Goal: Transaction & Acquisition: Purchase product/service

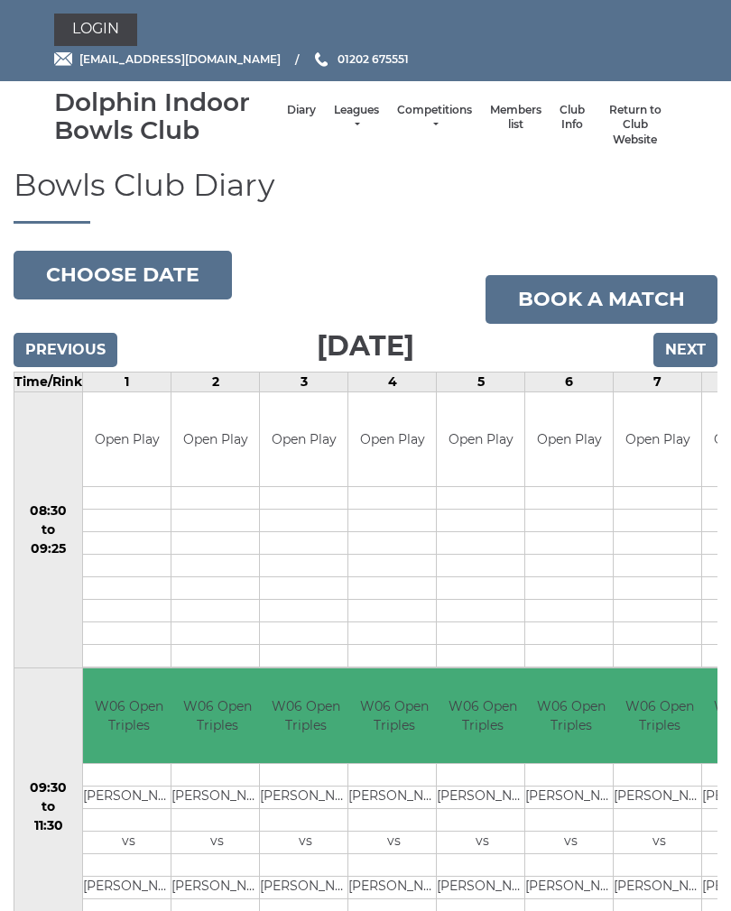
click at [340, 130] on link "Leagues" at bounding box center [356, 118] width 45 height 30
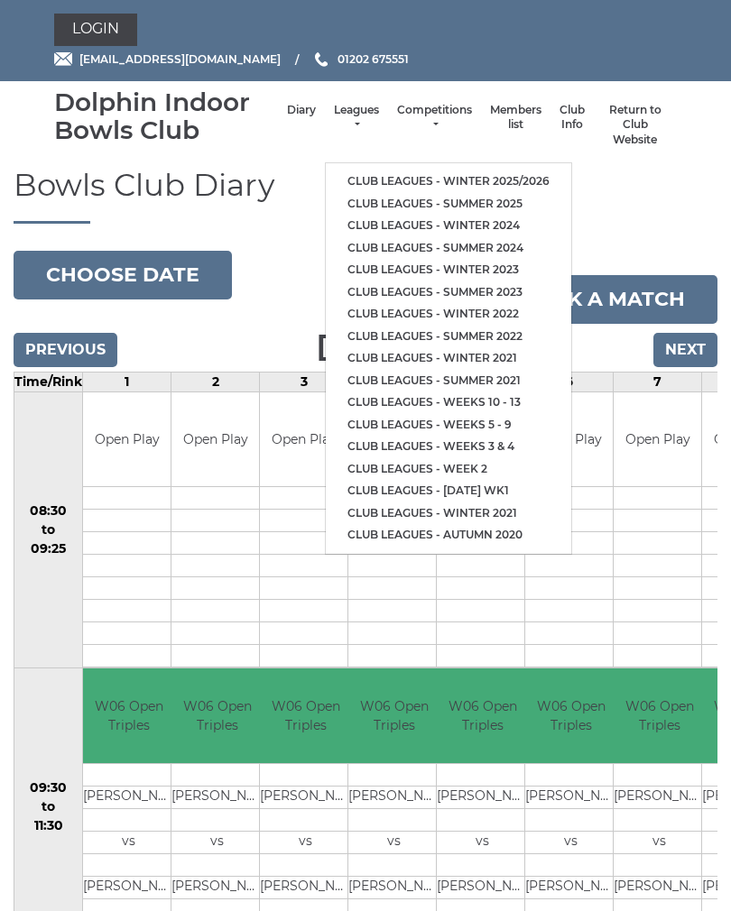
click at [509, 179] on link "Club leagues - Winter 2025/2026" at bounding box center [448, 181] width 245 height 23
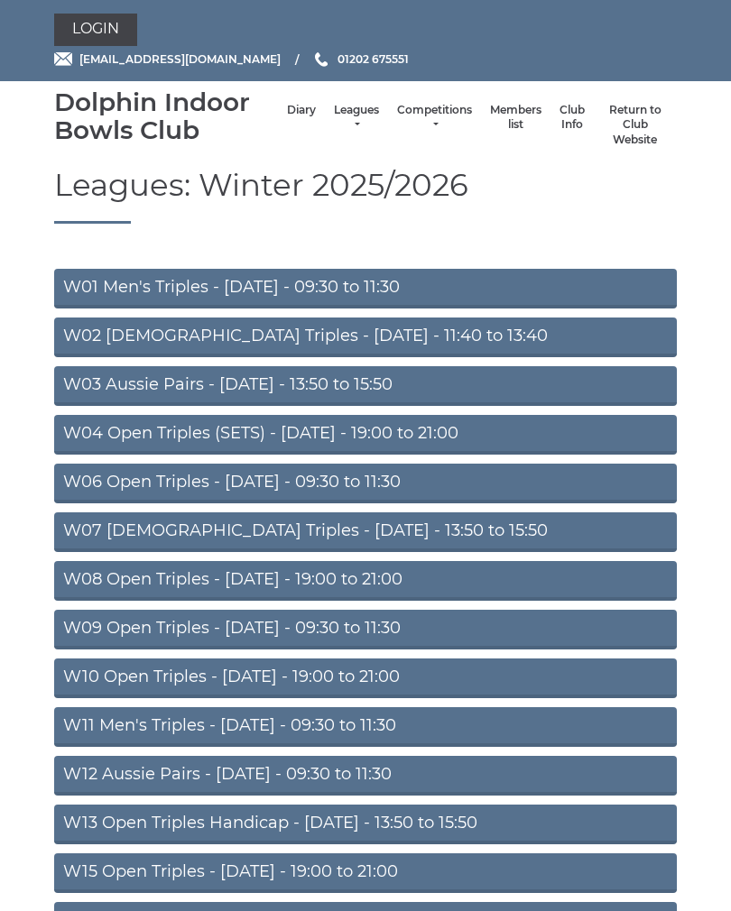
click at [419, 589] on link "W08 Open Triples - Tuesday - 19:00 to 21:00" at bounding box center [365, 581] width 622 height 40
click at [385, 576] on link "W08 Open Triples - Tuesday - 19:00 to 21:00" at bounding box center [365, 581] width 622 height 40
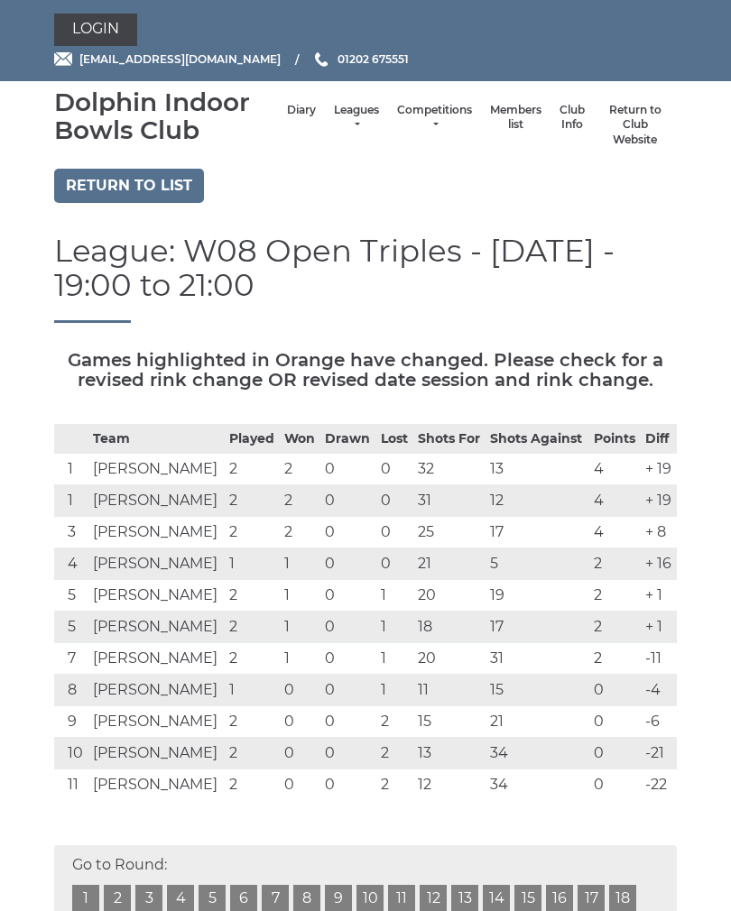
click at [109, 37] on link "Login" at bounding box center [95, 30] width 83 height 32
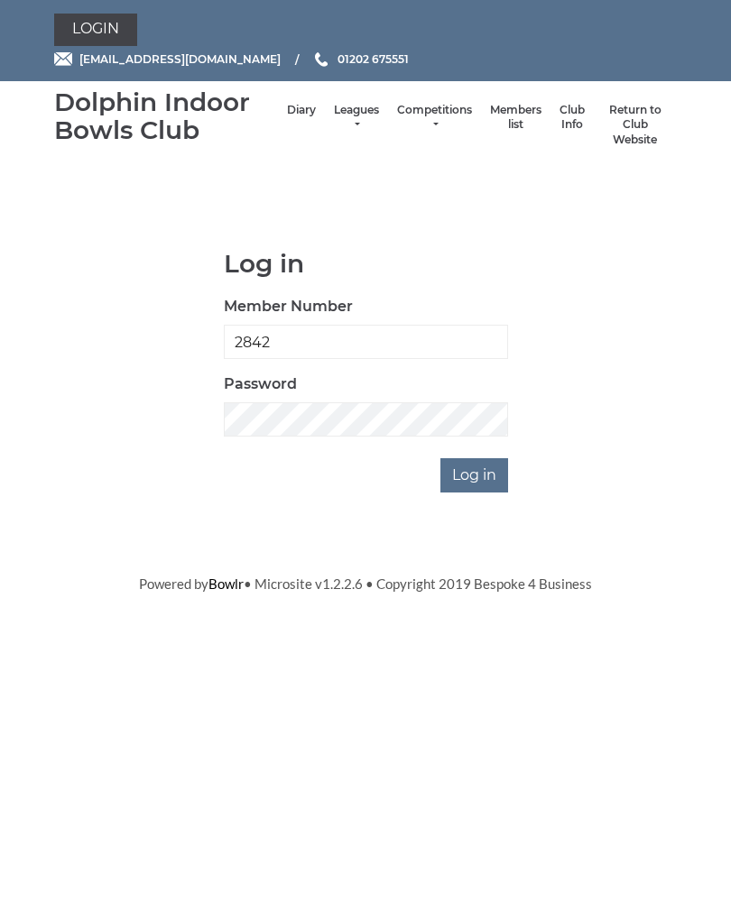
type input "2842"
click at [486, 478] on input "Log in" at bounding box center [474, 475] width 68 height 34
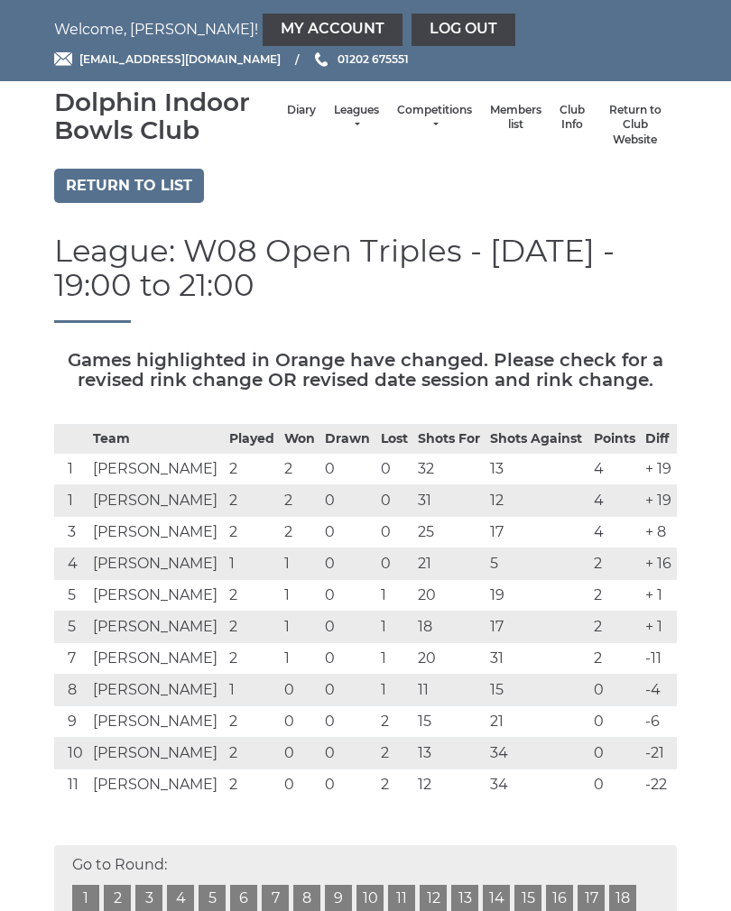
click at [264, 26] on link "My Account" at bounding box center [332, 30] width 140 height 32
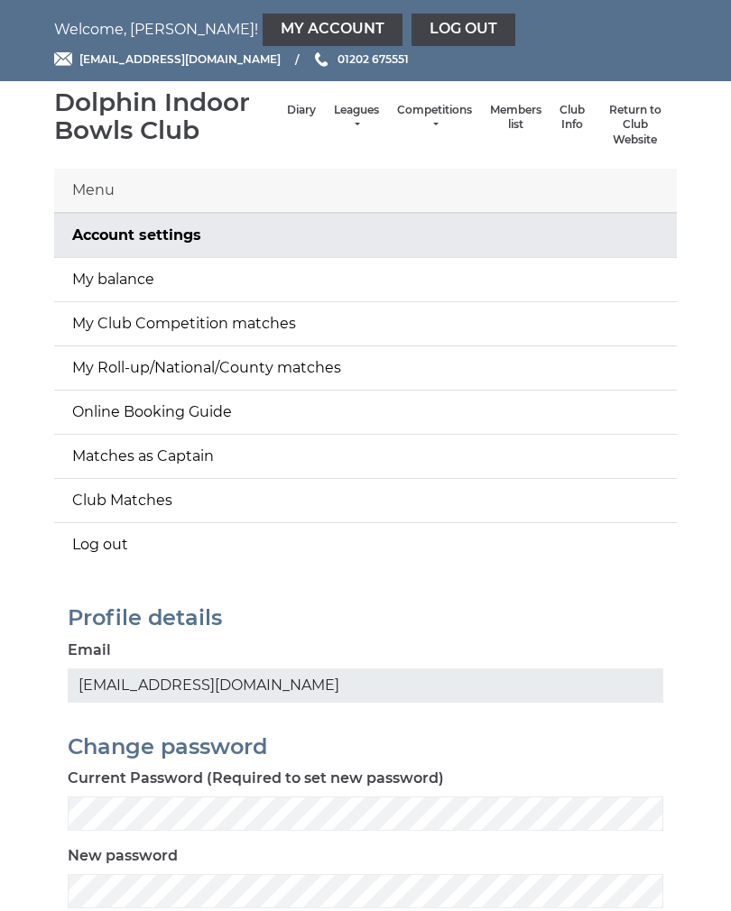
click at [265, 26] on link "My Account" at bounding box center [332, 30] width 140 height 32
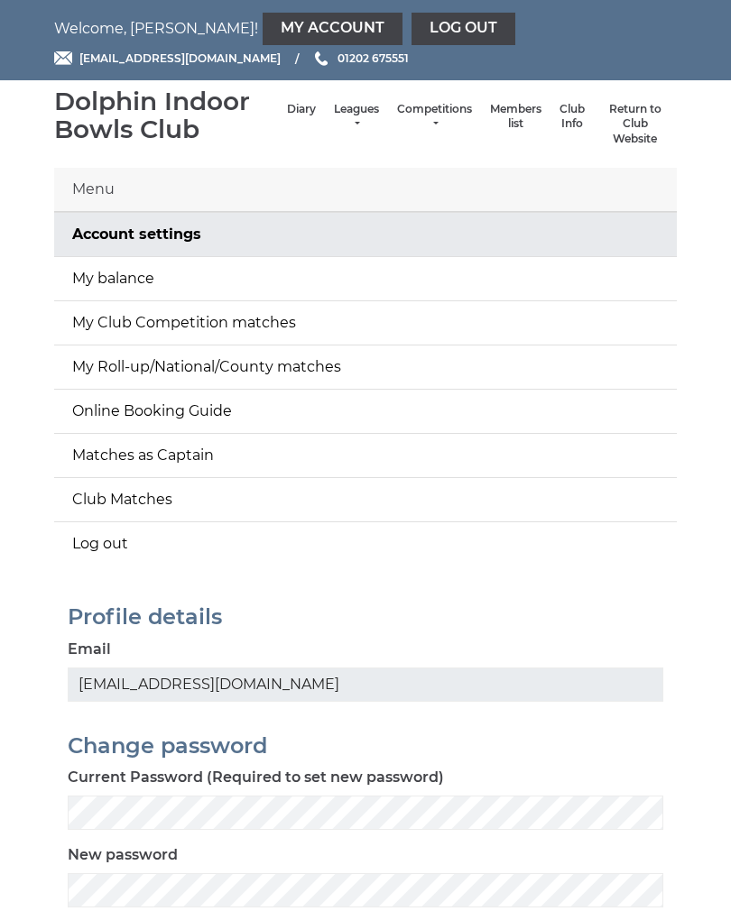
scroll to position [2, 0]
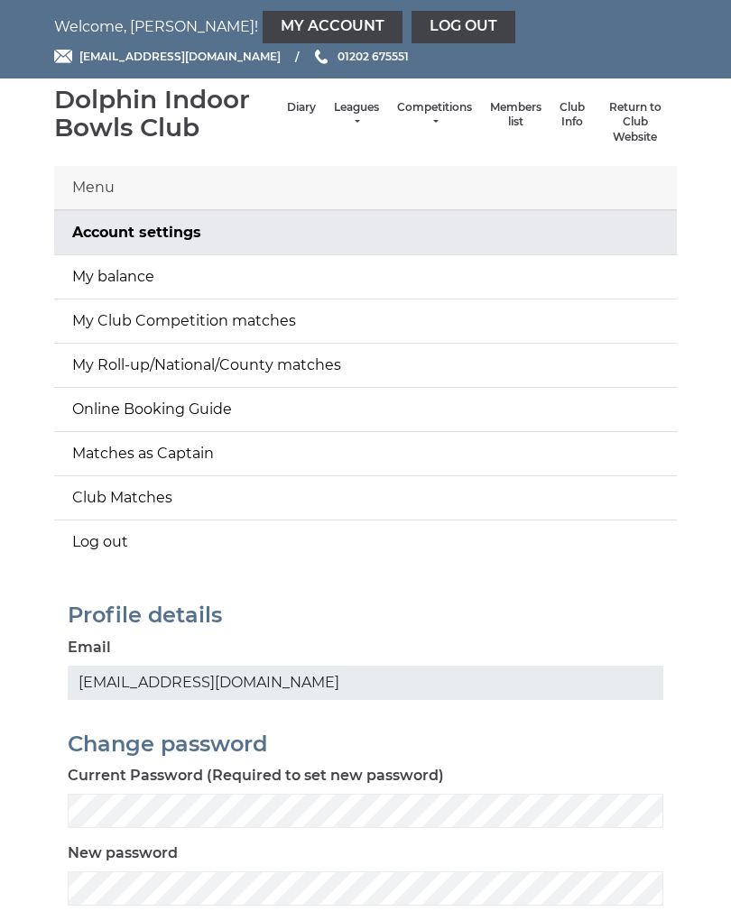
click at [142, 276] on link "My balance" at bounding box center [365, 277] width 622 height 43
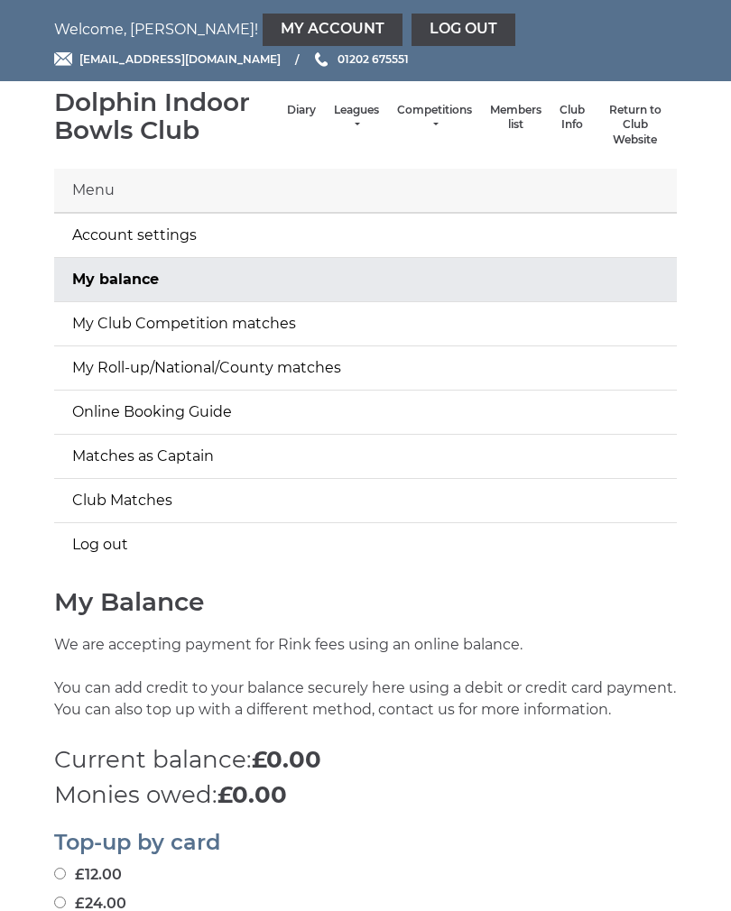
click at [76, 866] on label "£12.00" at bounding box center [88, 875] width 68 height 22
click at [66, 868] on input "£12.00" at bounding box center [60, 874] width 12 height 12
radio input "true"
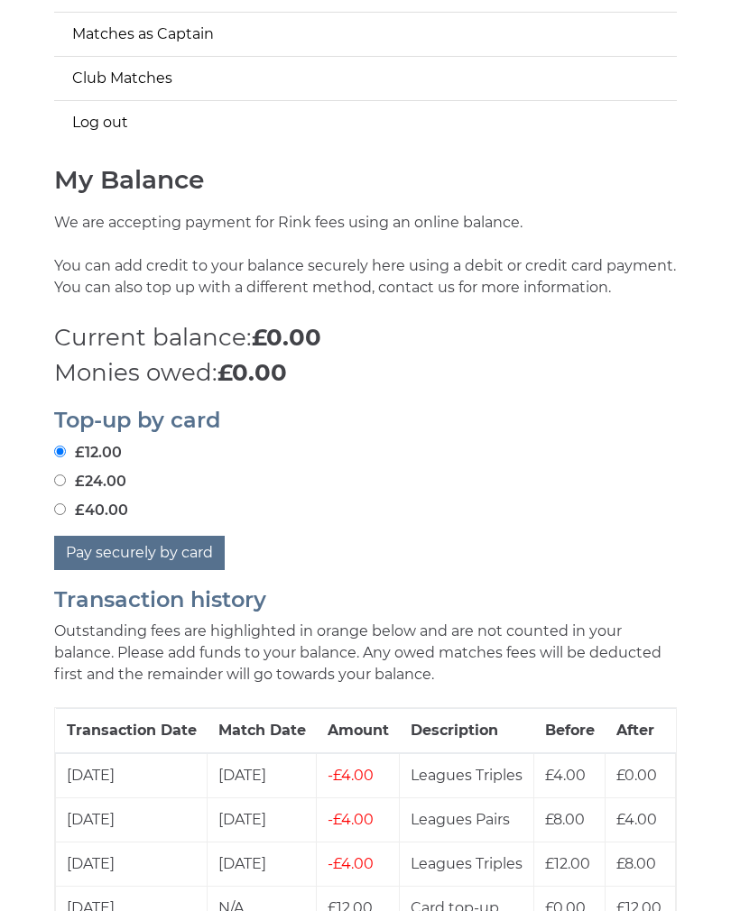
scroll to position [418, 0]
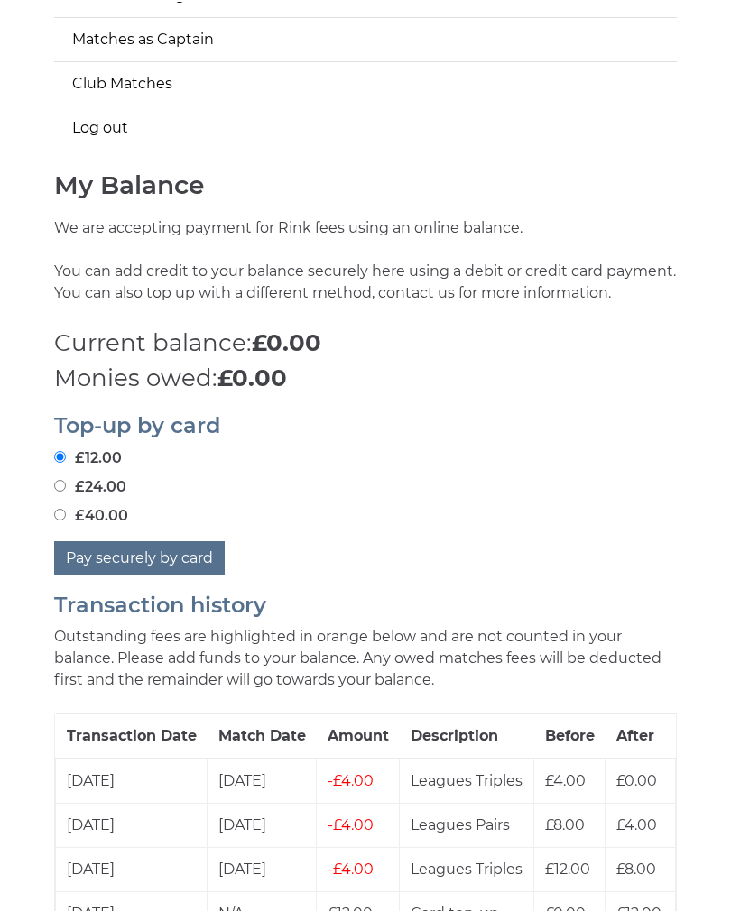
click at [167, 561] on button "Pay securely by card" at bounding box center [139, 556] width 170 height 34
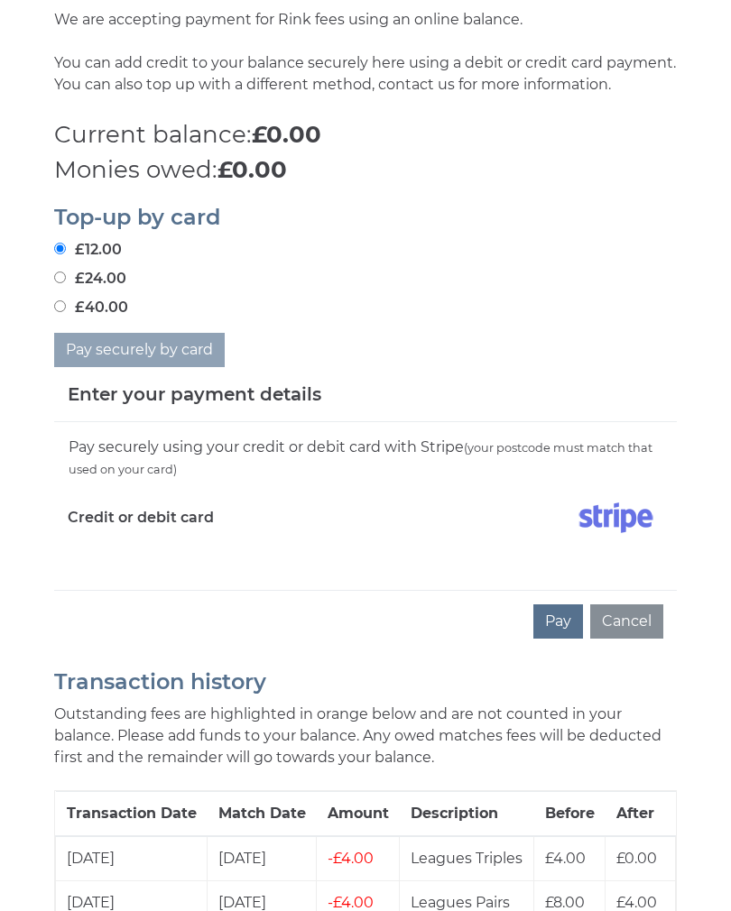
scroll to position [624, 0]
click at [563, 624] on button "Pay" at bounding box center [558, 622] width 50 height 34
click at [630, 623] on button "Cancel" at bounding box center [626, 621] width 73 height 34
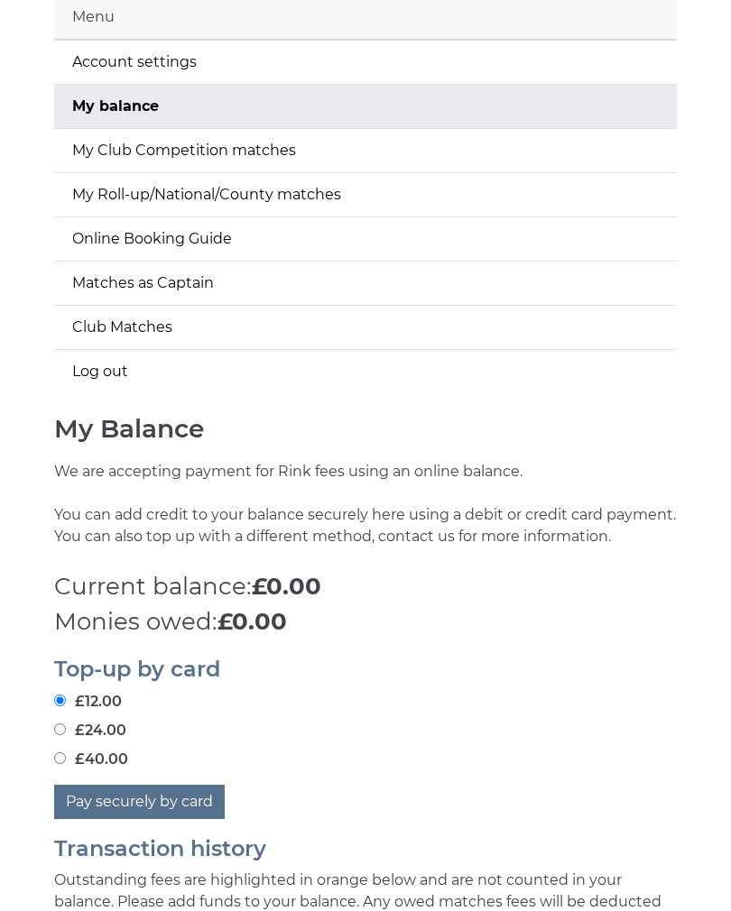
scroll to position [172, 0]
click at [125, 803] on button "Pay securely by card" at bounding box center [139, 803] width 170 height 34
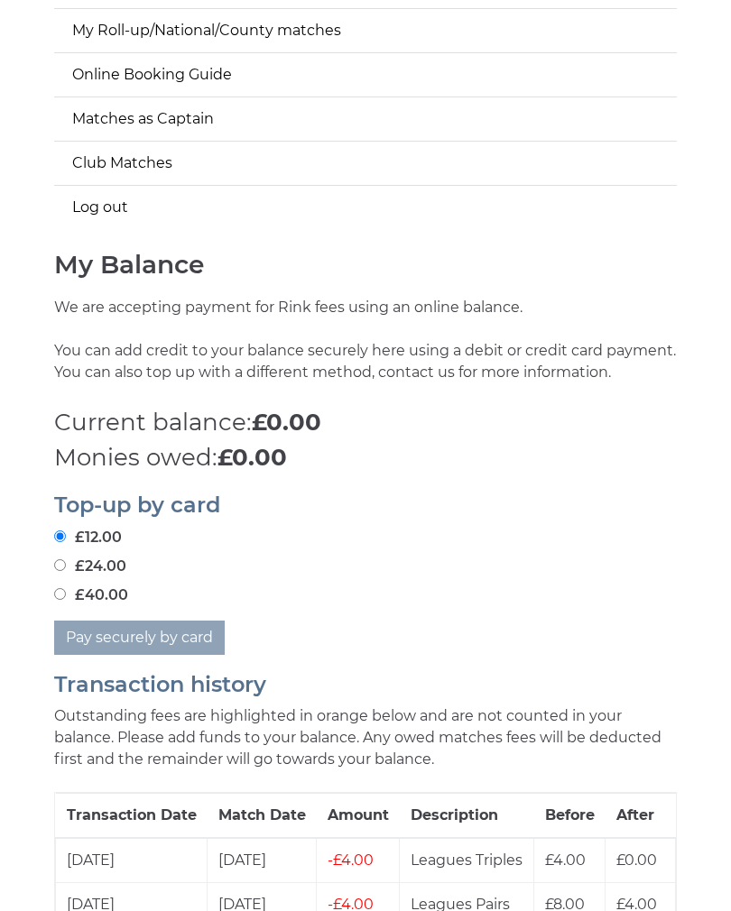
scroll to position [339, 0]
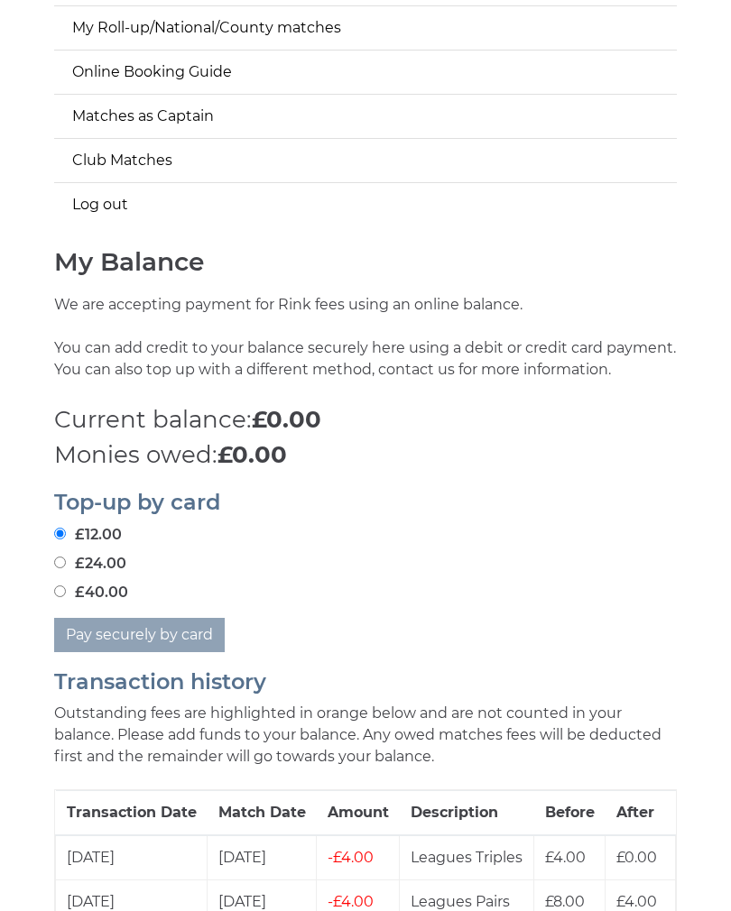
click at [498, 525] on div "£12.00" at bounding box center [365, 536] width 622 height 22
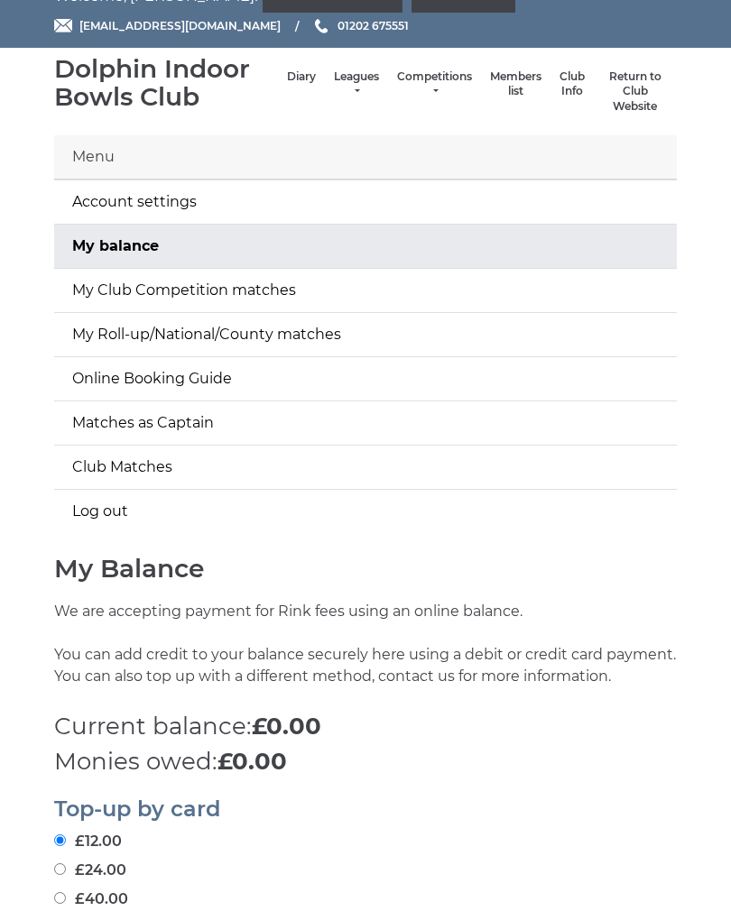
scroll to position [0, 0]
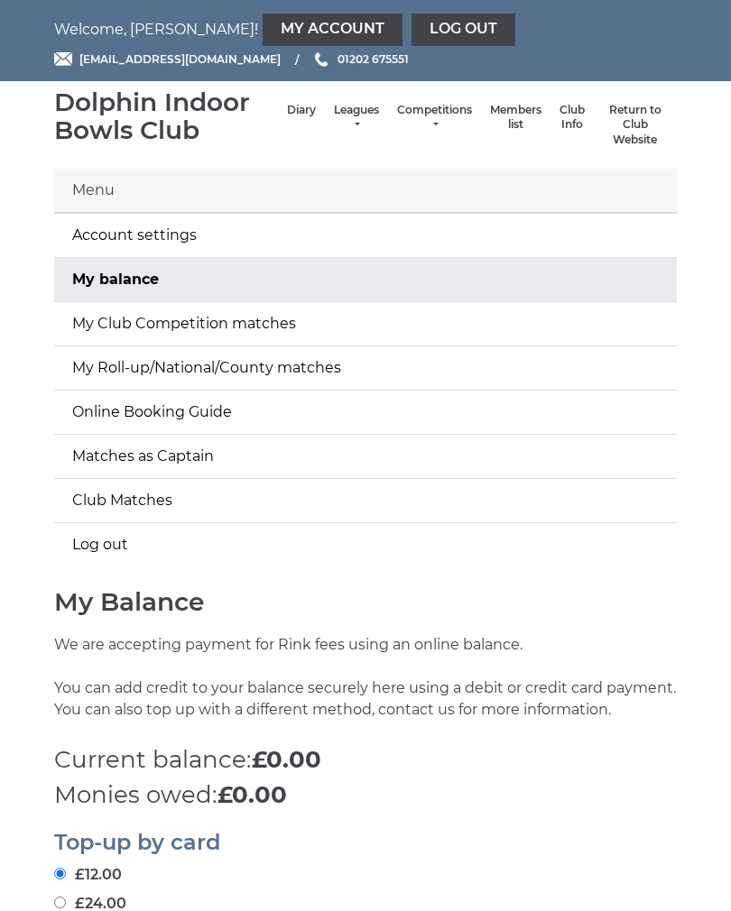
click at [107, 555] on link "Log out" at bounding box center [365, 544] width 622 height 43
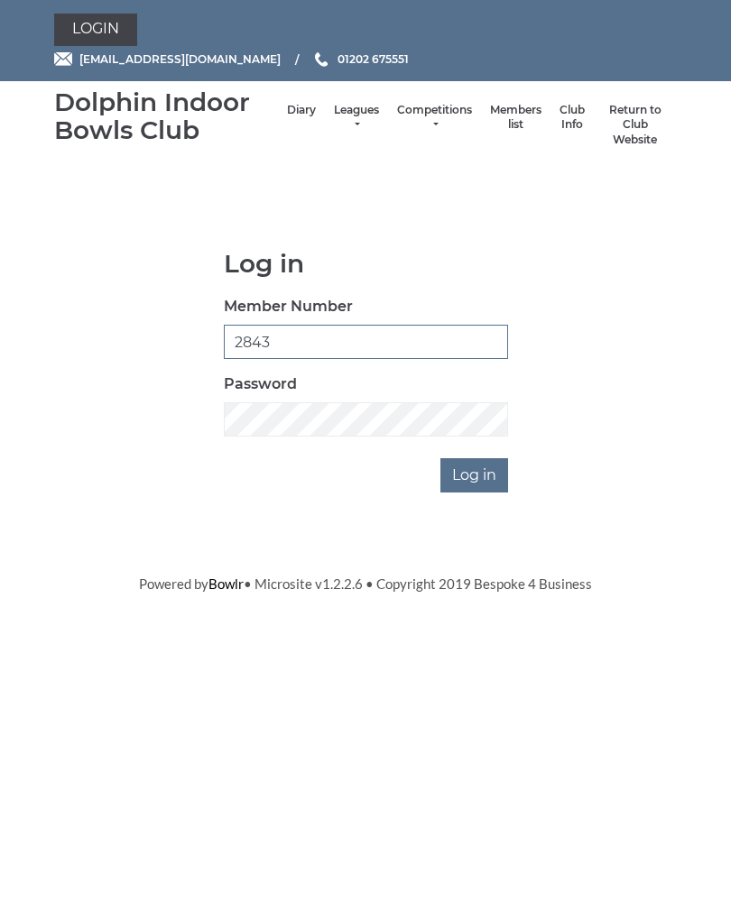
type input "2843"
click at [480, 477] on input "Log in" at bounding box center [474, 475] width 68 height 34
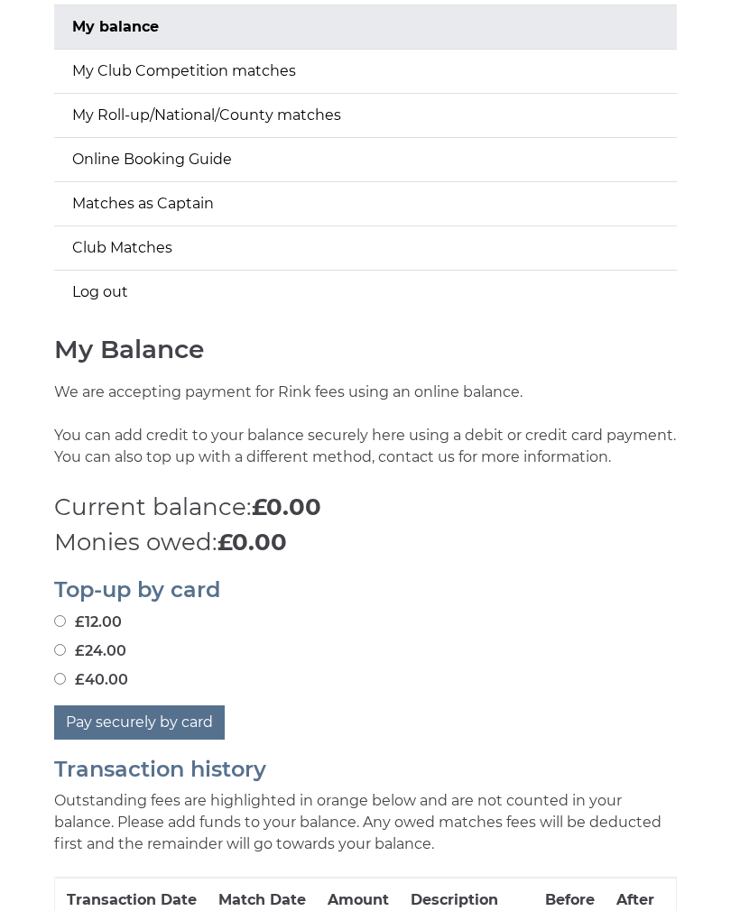
scroll to position [253, 0]
click at [65, 615] on input "£12.00" at bounding box center [60, 620] width 12 height 12
radio input "true"
click at [142, 722] on button "Pay securely by card" at bounding box center [139, 721] width 170 height 34
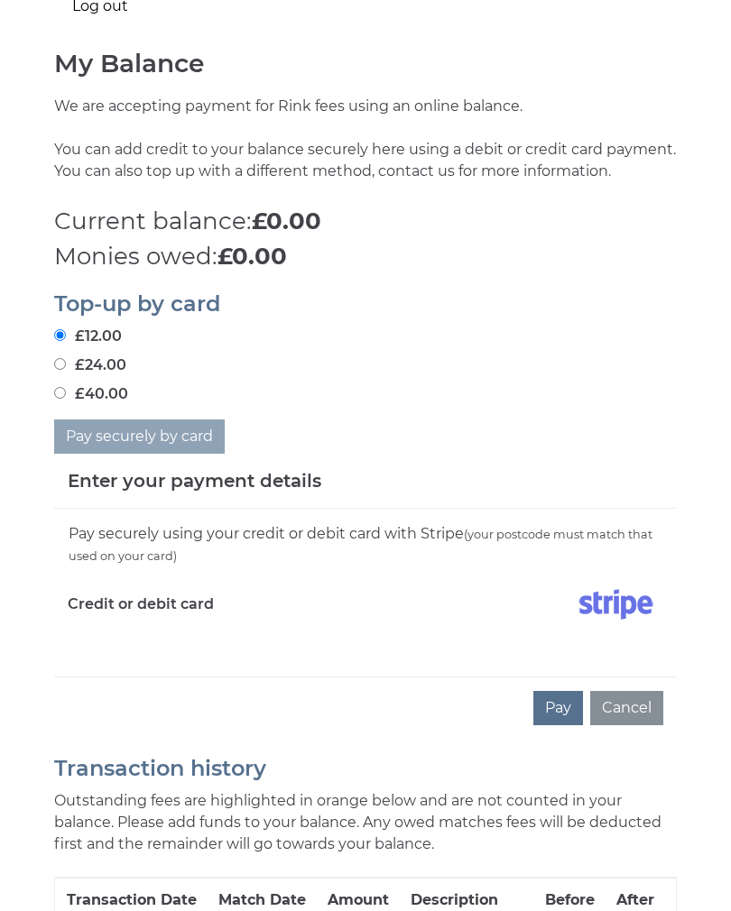
scroll to position [566, 0]
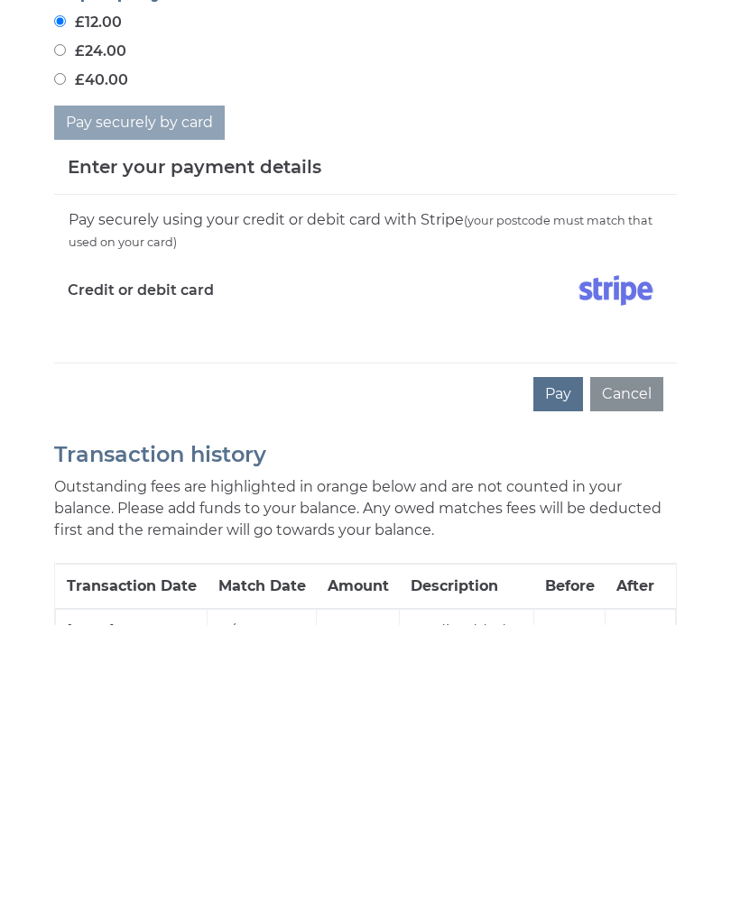
click at [550, 663] on button "Pay" at bounding box center [558, 680] width 50 height 34
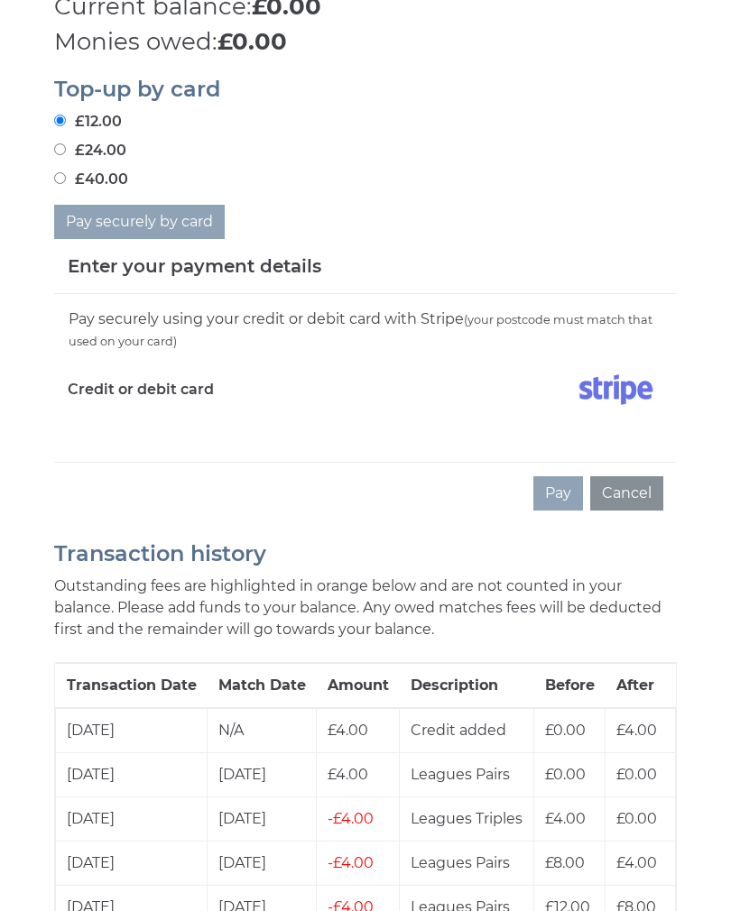
scroll to position [752, 0]
click at [632, 493] on button "Cancel" at bounding box center [626, 494] width 73 height 34
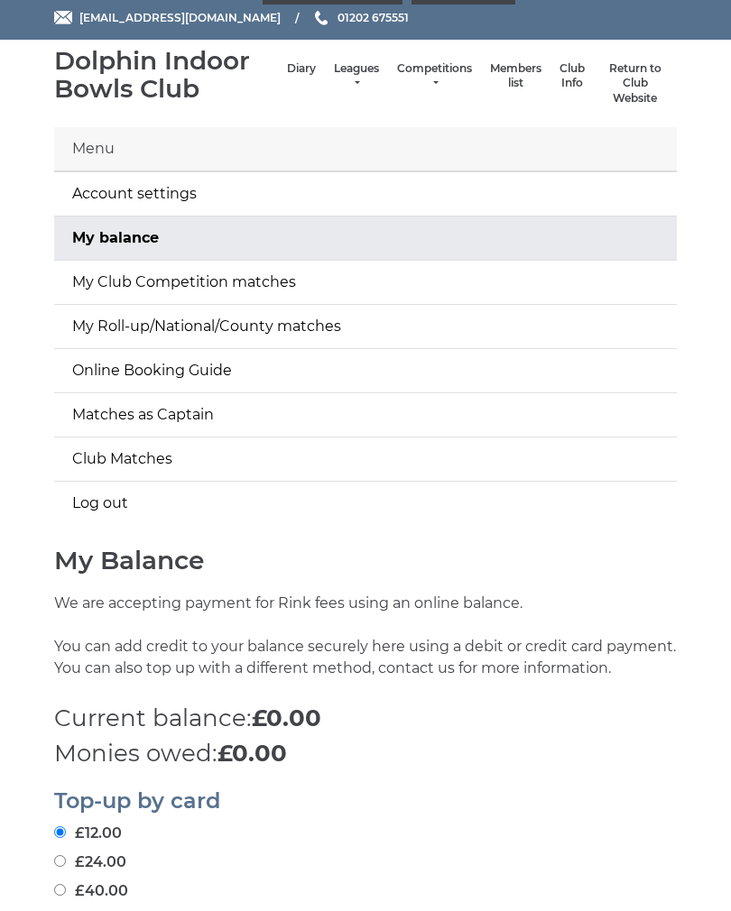
scroll to position [0, 0]
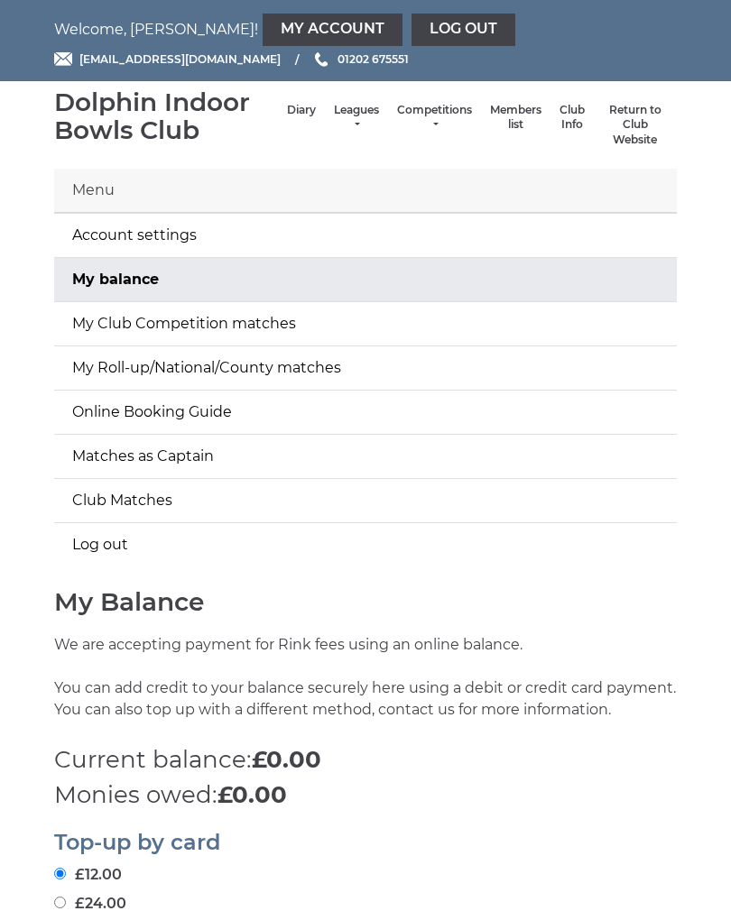
click at [411, 41] on link "Log out" at bounding box center [463, 30] width 104 height 32
click at [411, 27] on link "Log out" at bounding box center [463, 30] width 104 height 32
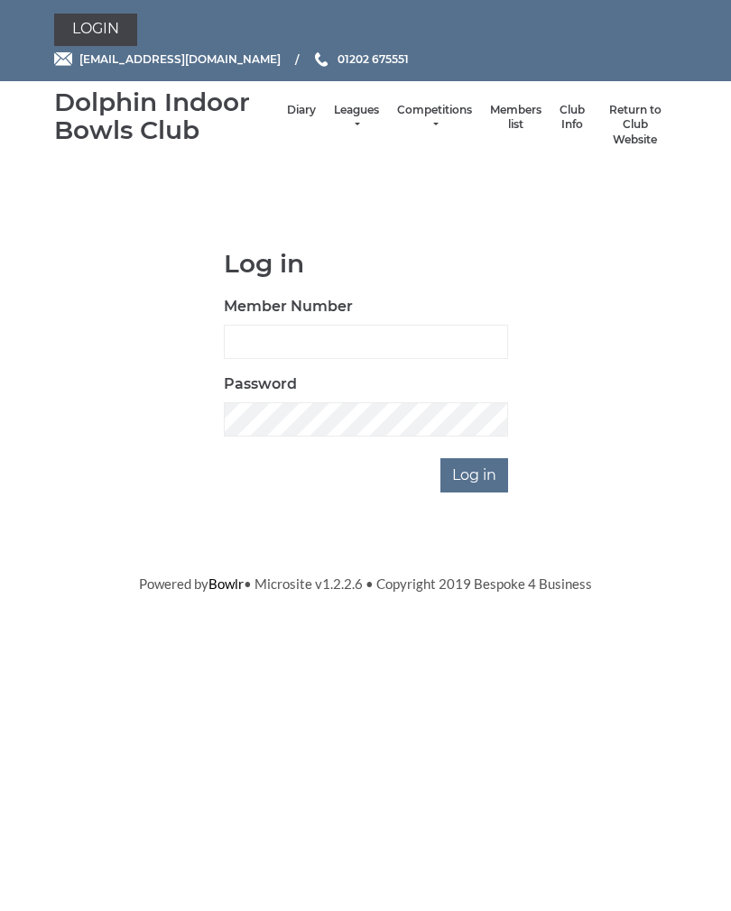
click at [679, 363] on div "Log in Member Number Password Log in" at bounding box center [365, 371] width 649 height 243
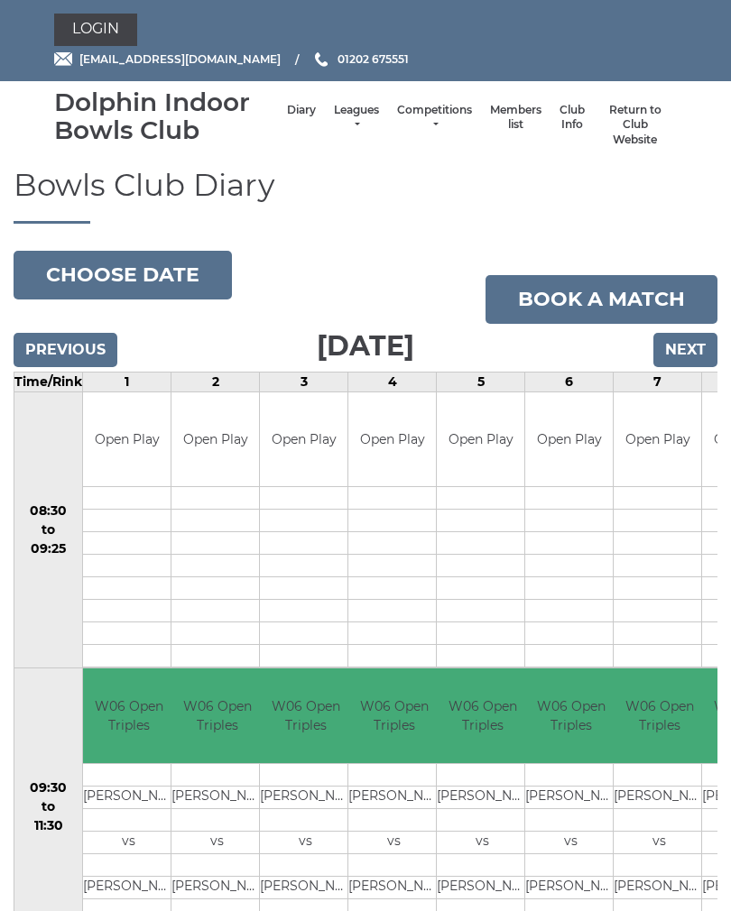
click at [111, 31] on link "Login" at bounding box center [95, 30] width 83 height 32
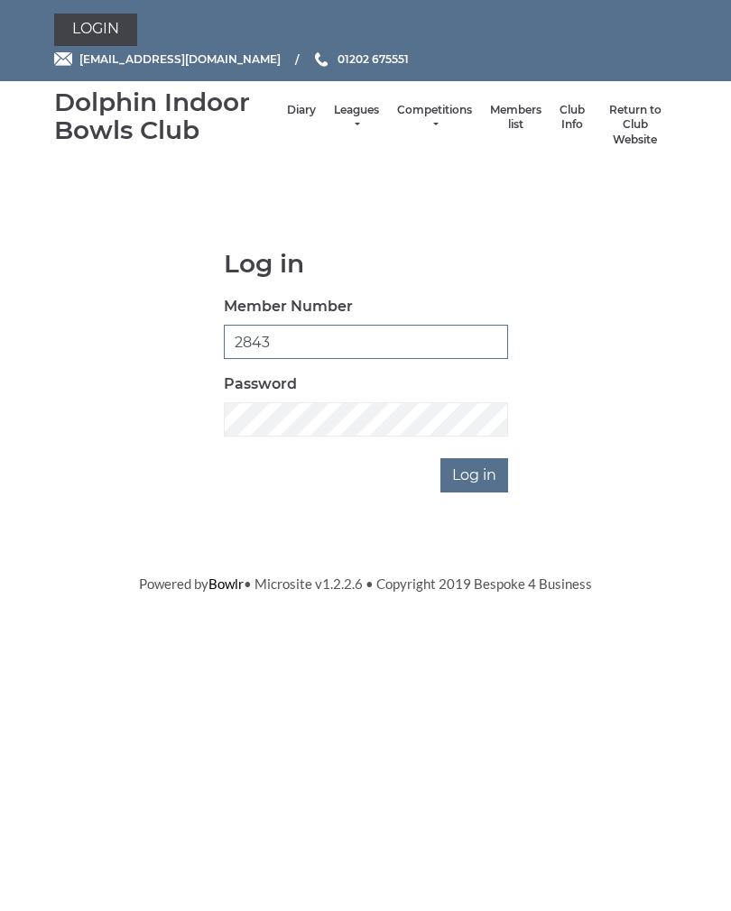
type input "2843"
click at [482, 474] on input "Log in" at bounding box center [474, 475] width 68 height 34
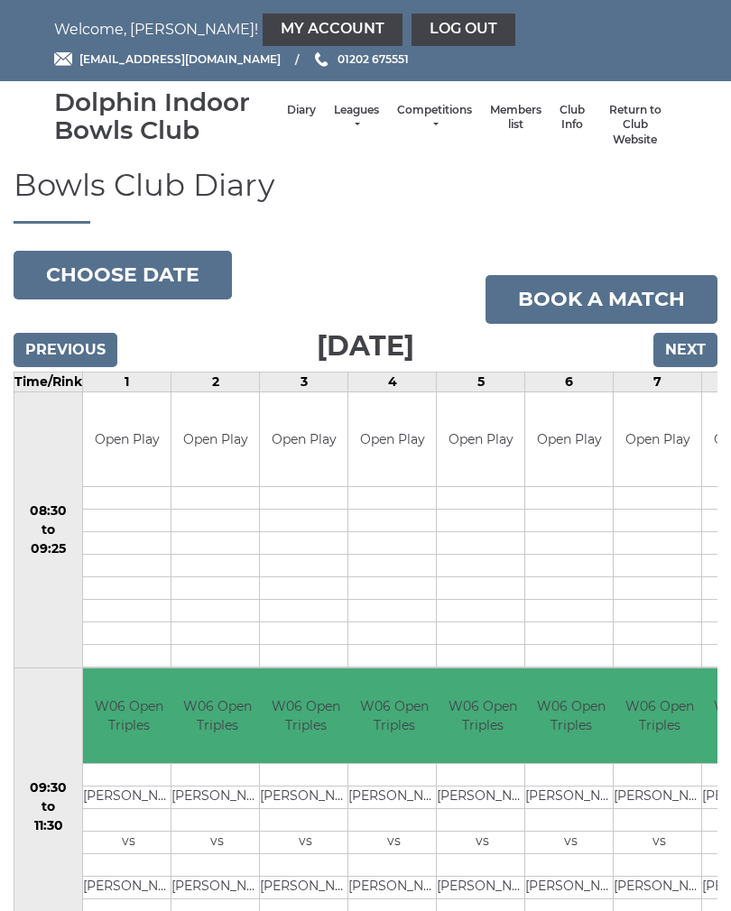
click at [262, 31] on link "My Account" at bounding box center [332, 30] width 140 height 32
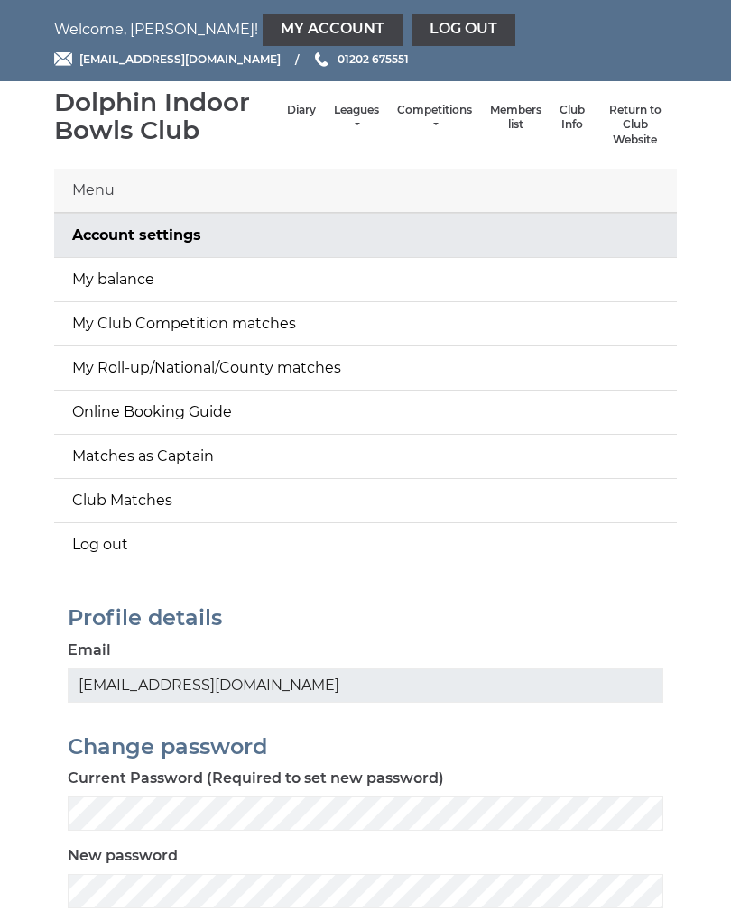
click at [137, 281] on link "My balance" at bounding box center [365, 279] width 622 height 43
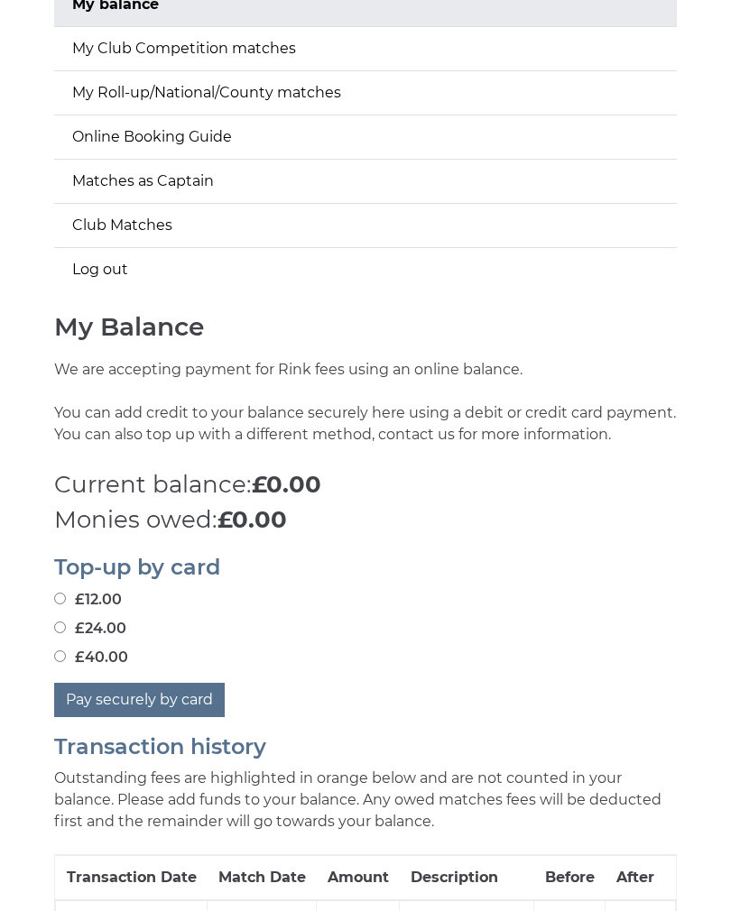
scroll to position [275, 0]
click at [66, 597] on input "£12.00" at bounding box center [60, 599] width 12 height 12
radio input "true"
click at [161, 694] on button "Pay securely by card" at bounding box center [139, 700] width 170 height 34
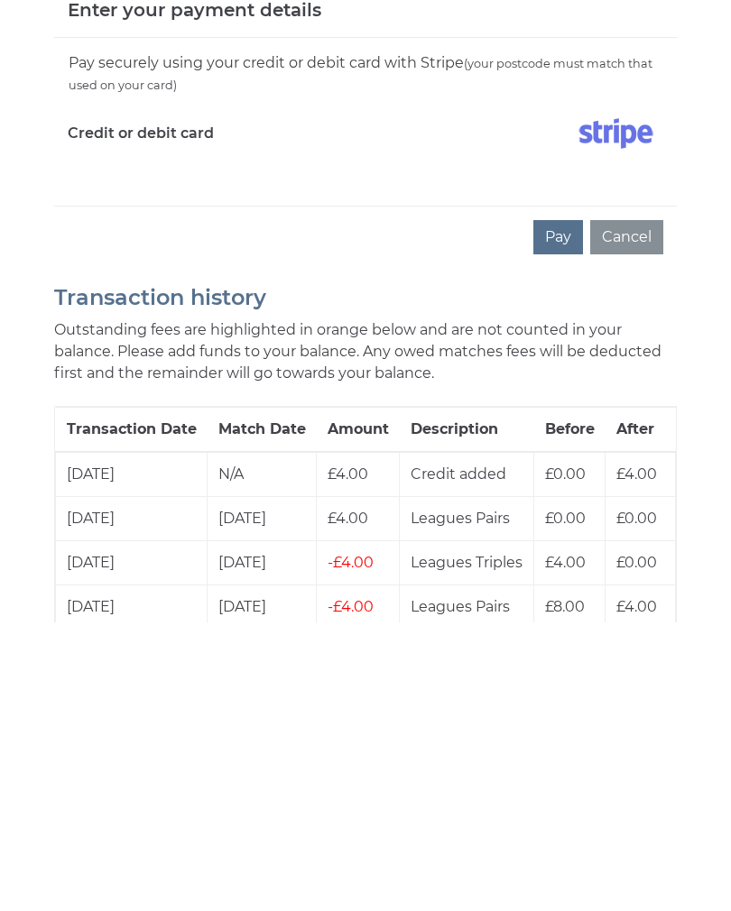
scroll to position [722, 0]
click at [565, 508] on button "Pay" at bounding box center [558, 525] width 50 height 34
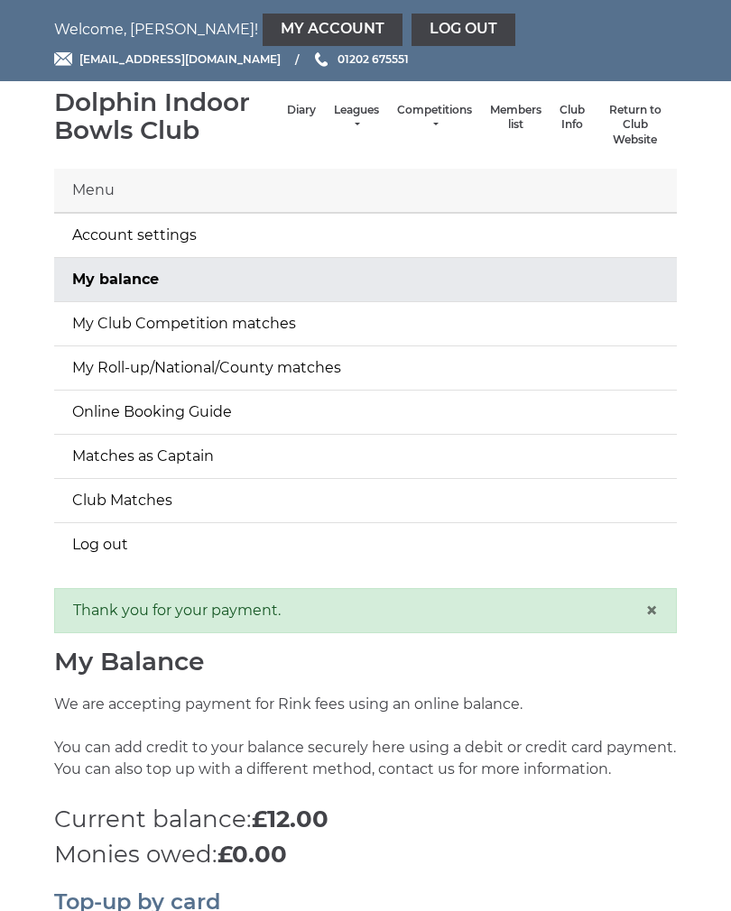
click at [411, 35] on link "Log out" at bounding box center [463, 30] width 104 height 32
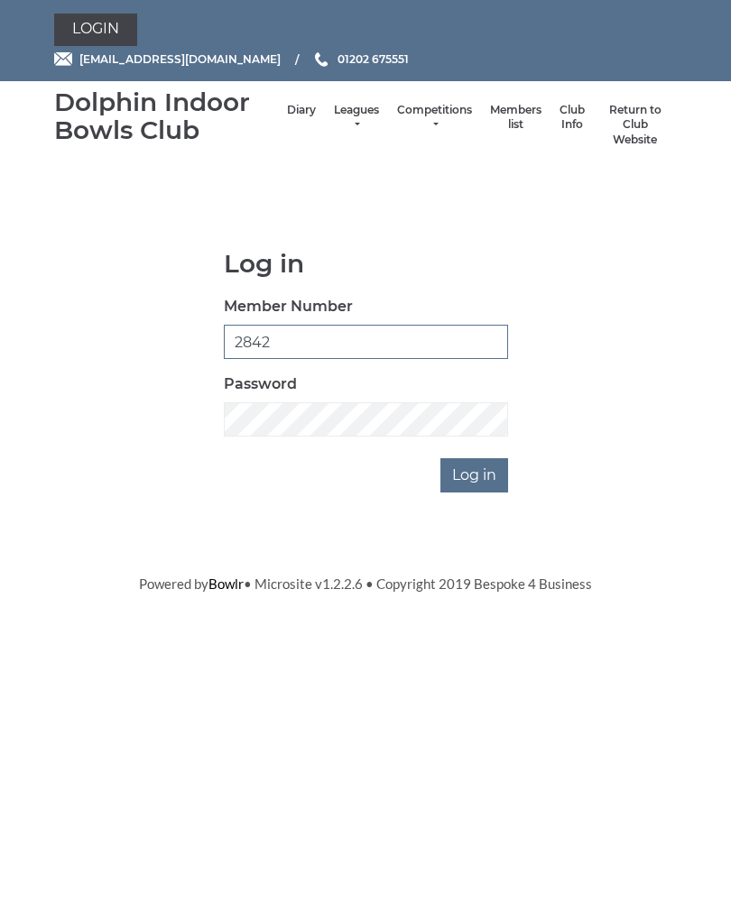
type input "2842"
click at [483, 484] on input "Log in" at bounding box center [474, 475] width 68 height 34
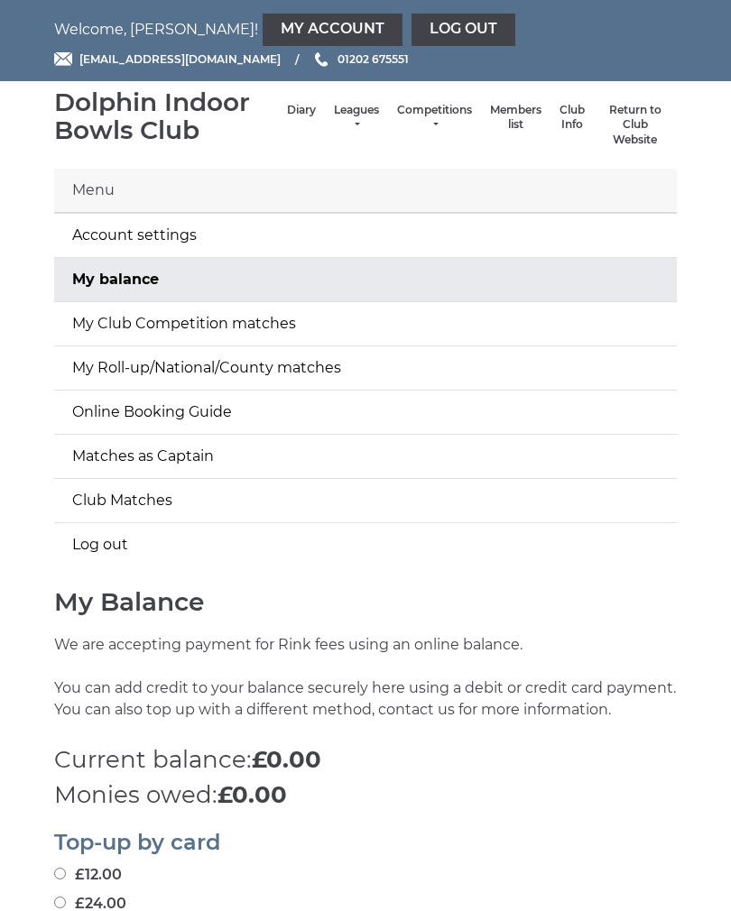
click at [131, 281] on link "My balance" at bounding box center [365, 279] width 622 height 43
click at [71, 864] on label "£12.00" at bounding box center [88, 875] width 68 height 22
click at [66, 868] on input "£12.00" at bounding box center [60, 874] width 12 height 12
radio input "true"
click at [66, 869] on input "£12.00" at bounding box center [60, 874] width 12 height 12
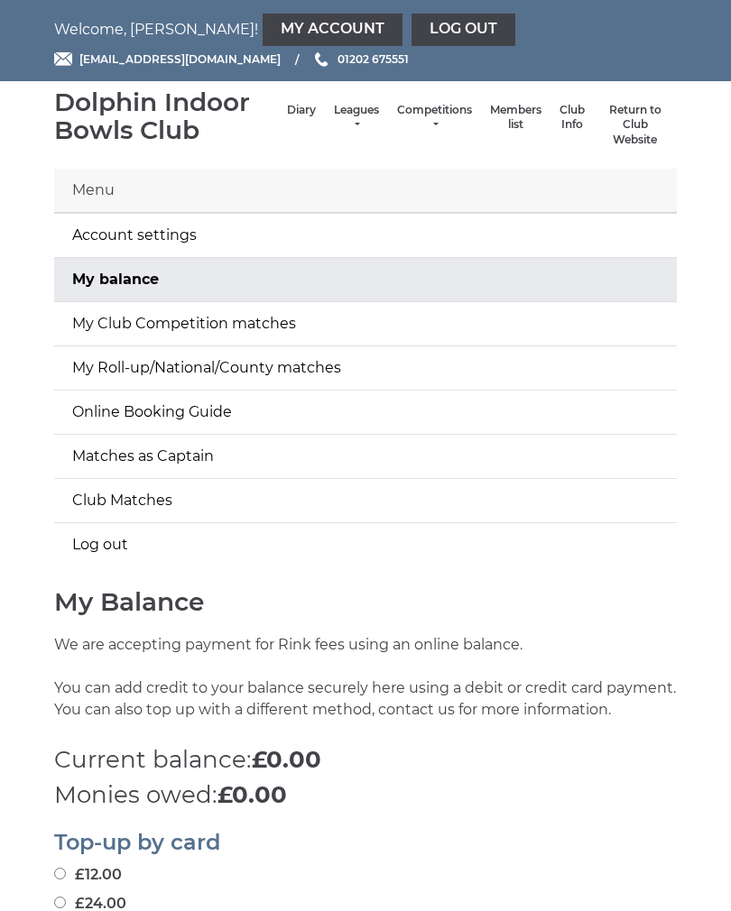
radio input "true"
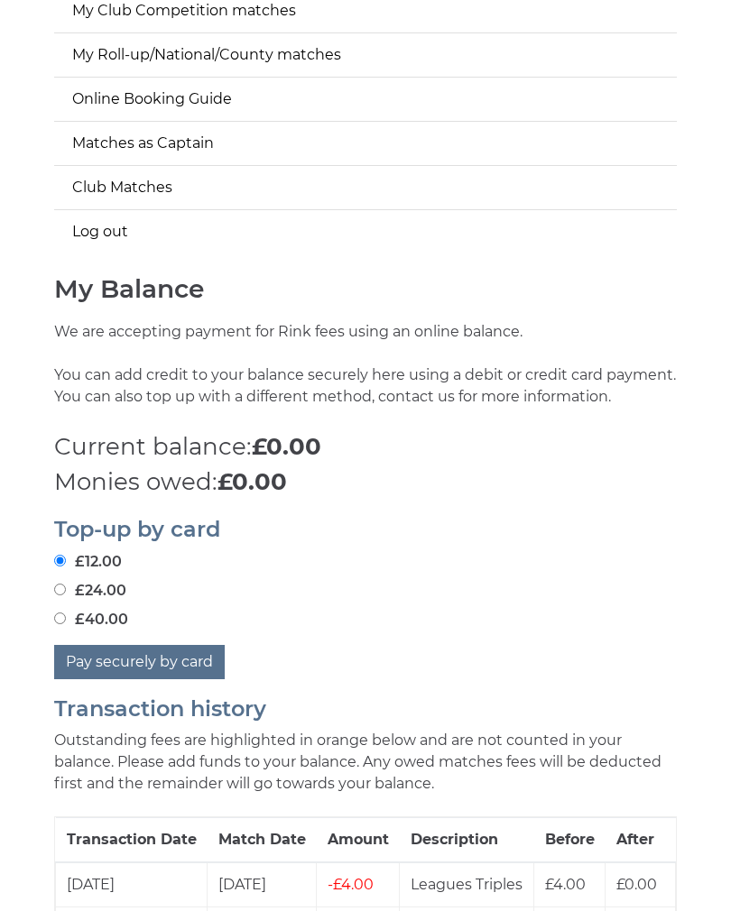
scroll to position [313, 0]
click at [168, 658] on button "Pay securely by card" at bounding box center [139, 662] width 170 height 34
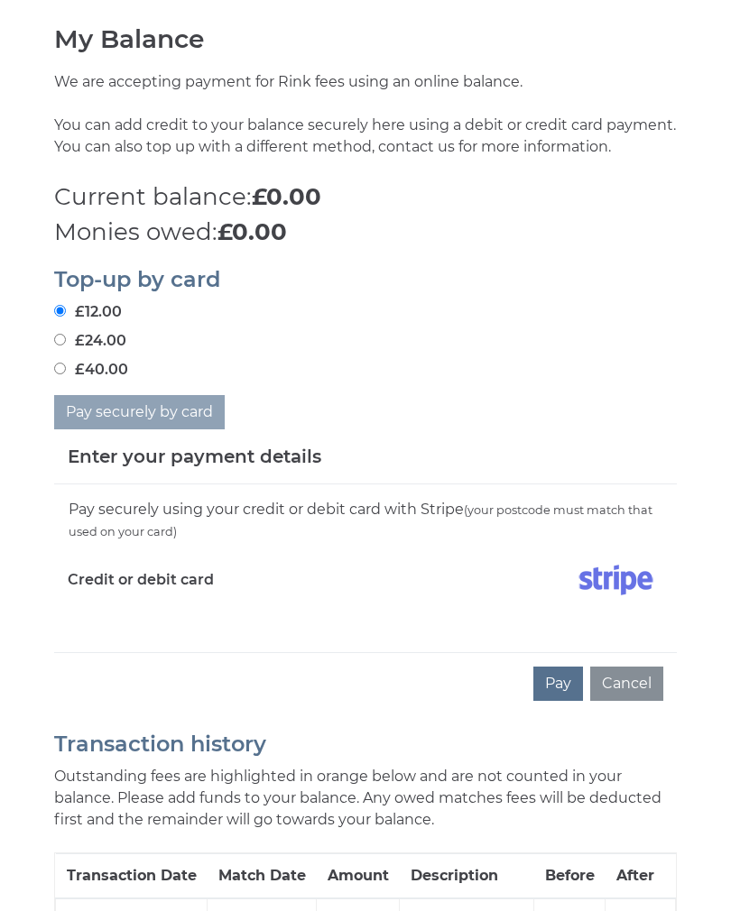
scroll to position [575, 0]
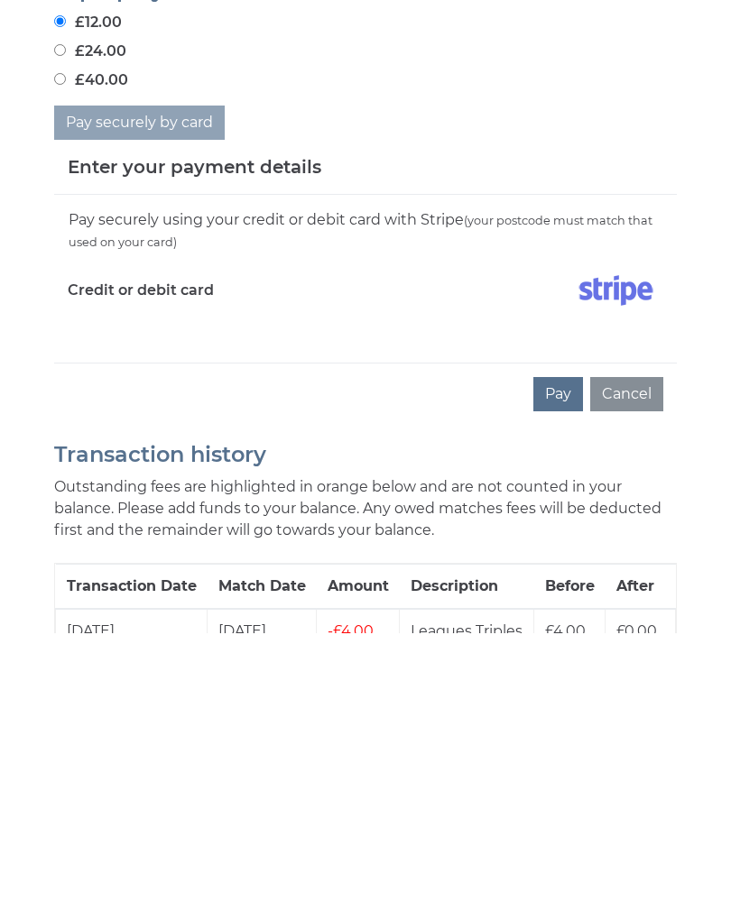
click at [556, 655] on button "Pay" at bounding box center [558, 672] width 50 height 34
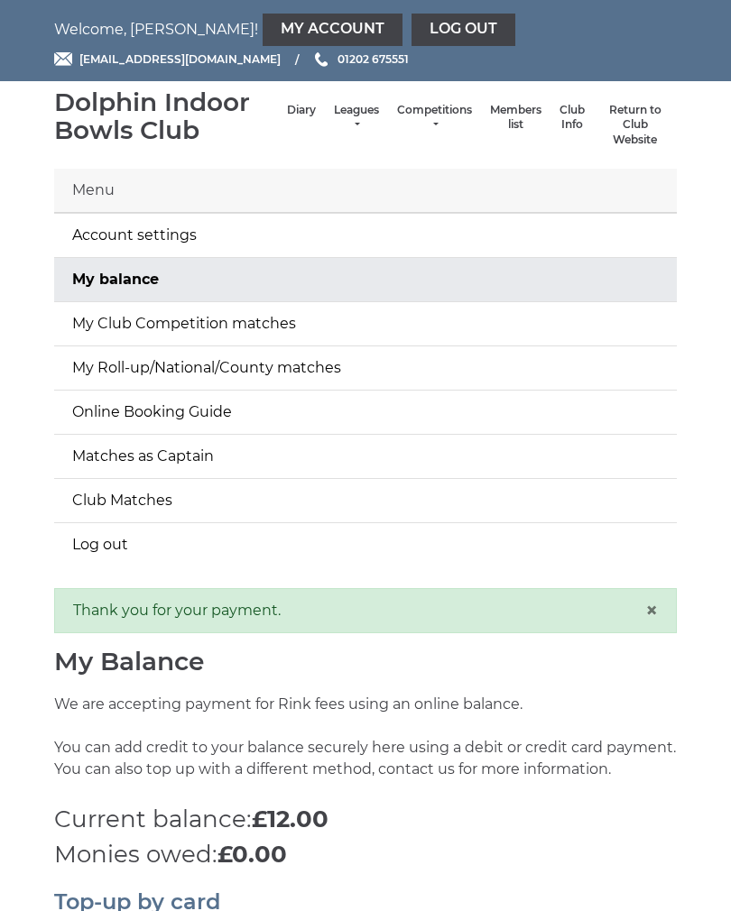
click at [411, 28] on link "Log out" at bounding box center [463, 30] width 104 height 32
